Goal: Check status: Check status

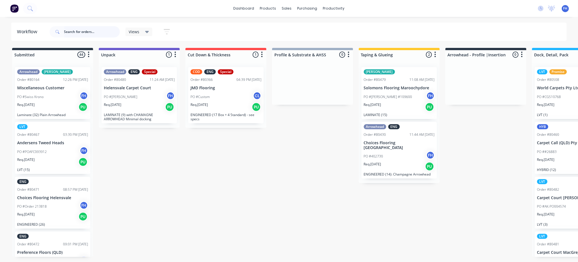
click at [71, 30] on input "text" at bounding box center [92, 31] width 56 height 11
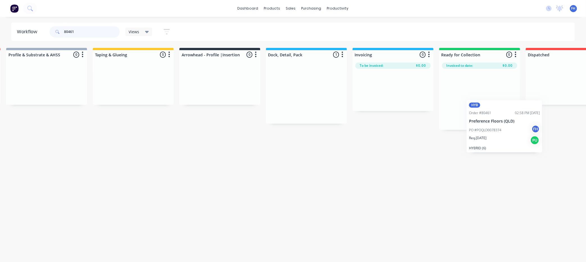
scroll to position [0, 267]
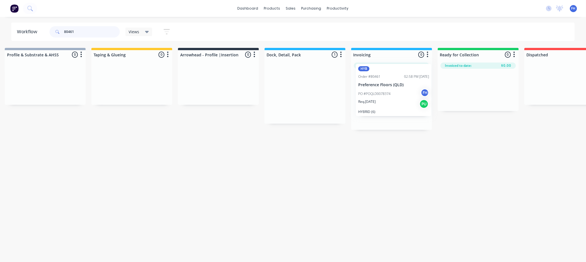
drag, startPoint x: 403, startPoint y: 89, endPoint x: 391, endPoint y: 86, distance: 12.4
click at [391, 86] on div "Submitted 0 Summaries Total order value Invoiced to date To be invoiced Unpack …" at bounding box center [239, 89] width 1020 height 82
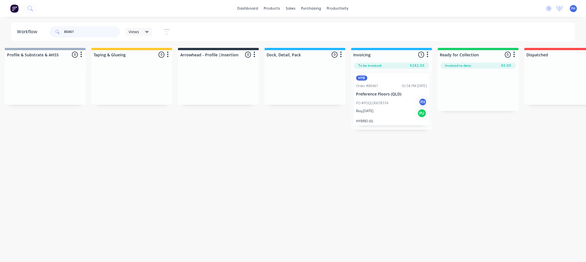
drag, startPoint x: 82, startPoint y: 32, endPoint x: 68, endPoint y: 30, distance: 14.7
click at [68, 30] on input "80461" at bounding box center [92, 31] width 56 height 11
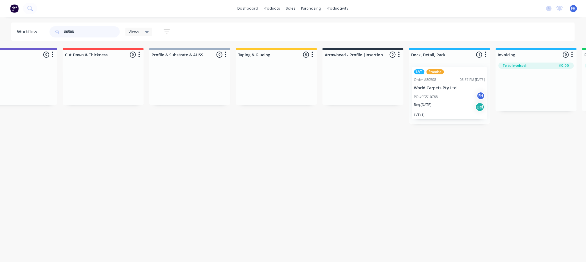
scroll to position [0, 231]
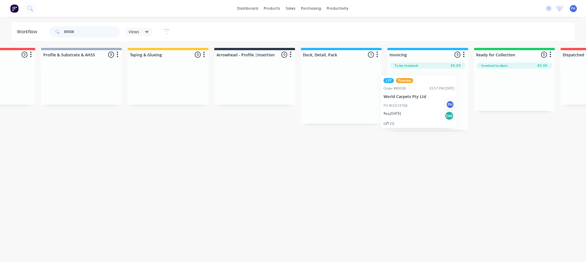
drag, startPoint x: 338, startPoint y: 77, endPoint x: 420, endPoint y: 87, distance: 83.1
click at [420, 87] on div "Submitted 0 Summaries Total order value Invoiced to date To be invoiced Unpack …" at bounding box center [275, 89] width 1020 height 82
click at [79, 32] on input "80508" at bounding box center [92, 31] width 56 height 11
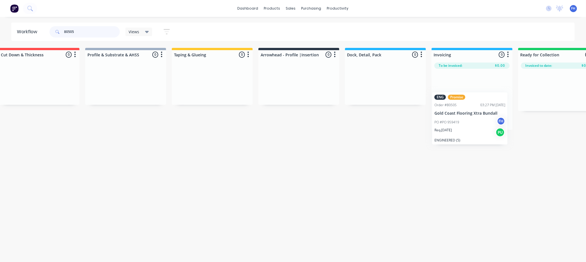
drag, startPoint x: 51, startPoint y: 84, endPoint x: 471, endPoint y: 110, distance: 421.0
click at [471, 110] on div "Submitted 1 Summaries Total order value Invoiced to date To be invoiced ENG Pro…" at bounding box center [319, 89] width 1020 height 82
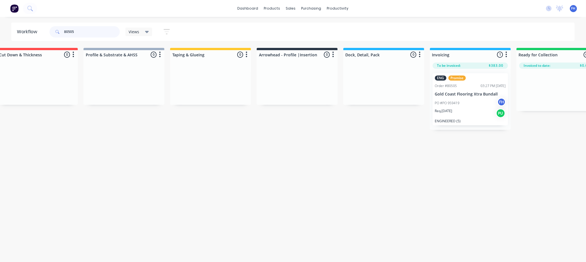
drag, startPoint x: 77, startPoint y: 31, endPoint x: 547, endPoint y: 175, distance: 491.9
click at [70, 34] on input "80505" at bounding box center [92, 31] width 56 height 11
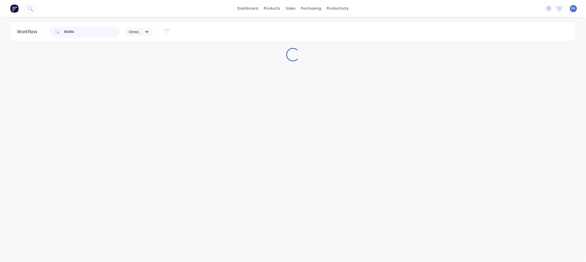
scroll to position [0, 0]
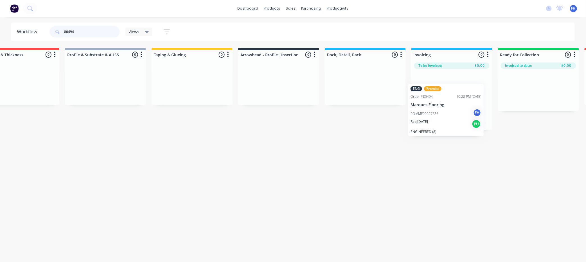
drag, startPoint x: 50, startPoint y: 99, endPoint x: 455, endPoint y: 120, distance: 405.5
click at [455, 120] on div "Submitted 1 Summaries Total order value Invoiced to date To be invoiced ENG Pro…" at bounding box center [299, 89] width 1020 height 82
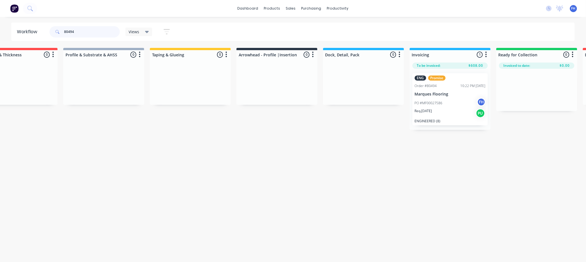
drag, startPoint x: 80, startPoint y: 35, endPoint x: 70, endPoint y: 32, distance: 10.0
click at [70, 32] on input "80494" at bounding box center [92, 31] width 56 height 11
type input "80444"
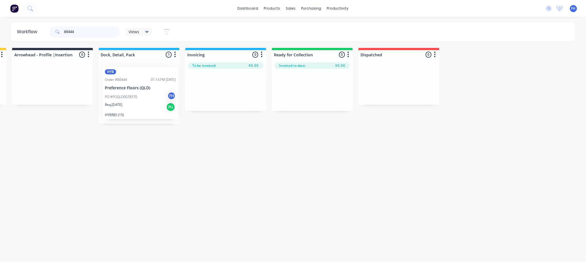
scroll to position [0, 433]
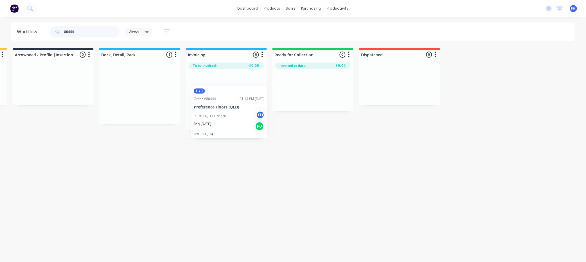
drag, startPoint x: 151, startPoint y: 80, endPoint x: 243, endPoint y: 100, distance: 94.2
click at [243, 100] on div "Submitted 0 Summaries Total order value Invoiced to date To be invoiced Unpack …" at bounding box center [73, 89] width 1020 height 82
drag, startPoint x: 84, startPoint y: 28, endPoint x: 49, endPoint y: 33, distance: 35.2
click at [49, 33] on div "80444" at bounding box center [84, 31] width 70 height 11
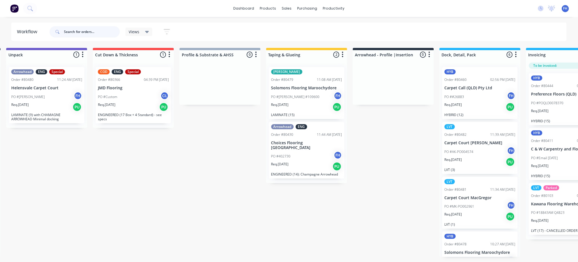
scroll to position [0, 0]
